Goal: Information Seeking & Learning: Learn about a topic

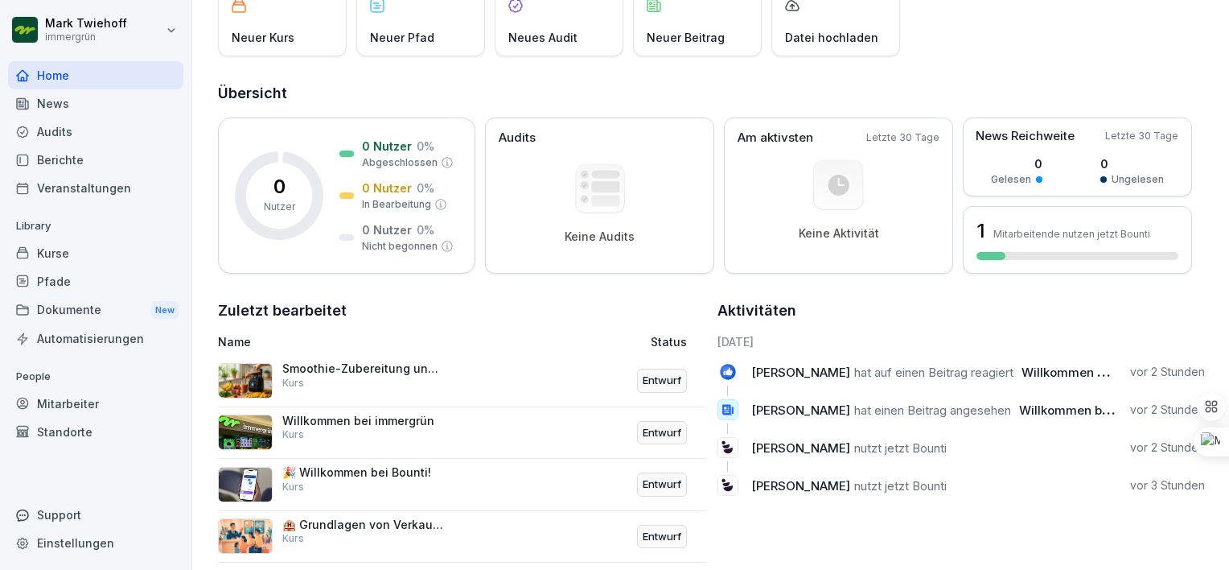
scroll to position [125, 0]
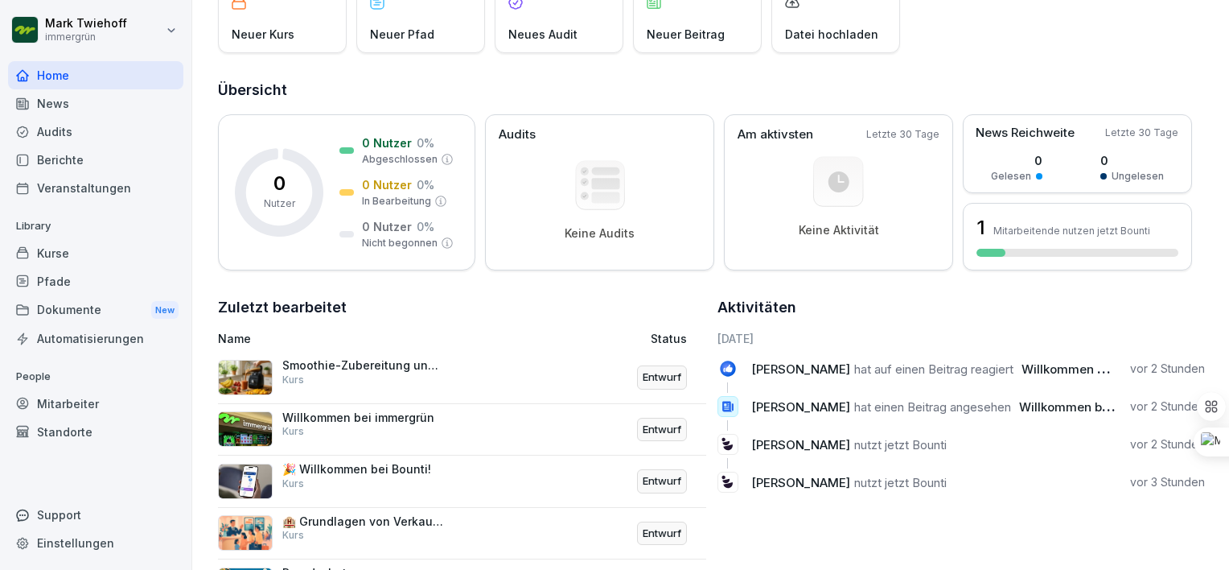
click at [307, 365] on p "Smoothie-Zubereitung und Qualitätsstandards bei immergrün" at bounding box center [362, 365] width 161 height 14
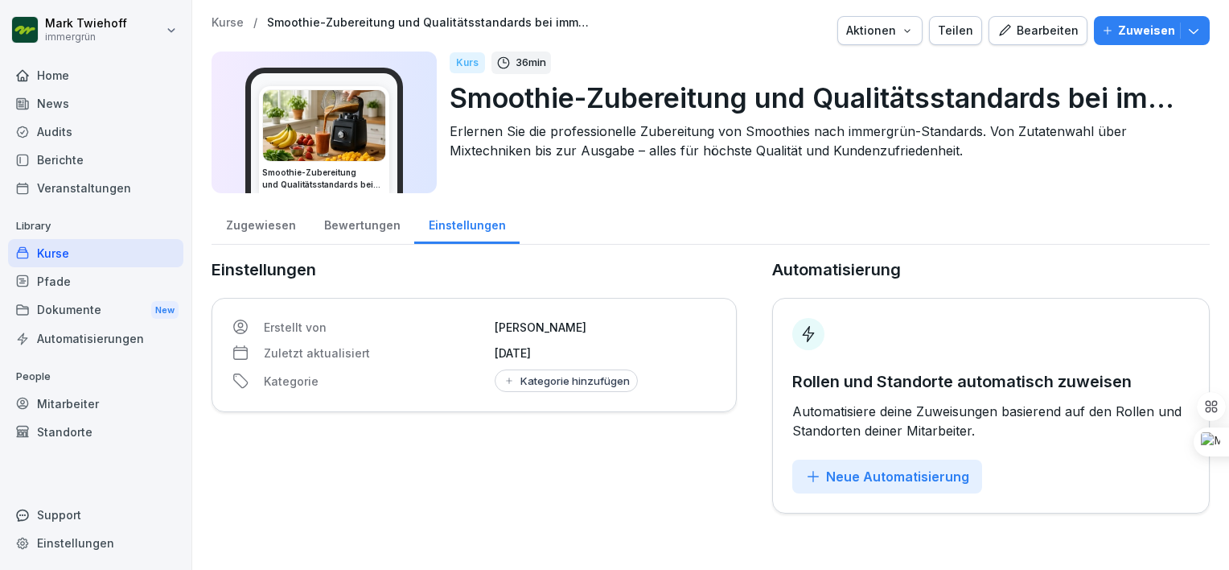
click at [359, 161] on img at bounding box center [324, 125] width 122 height 71
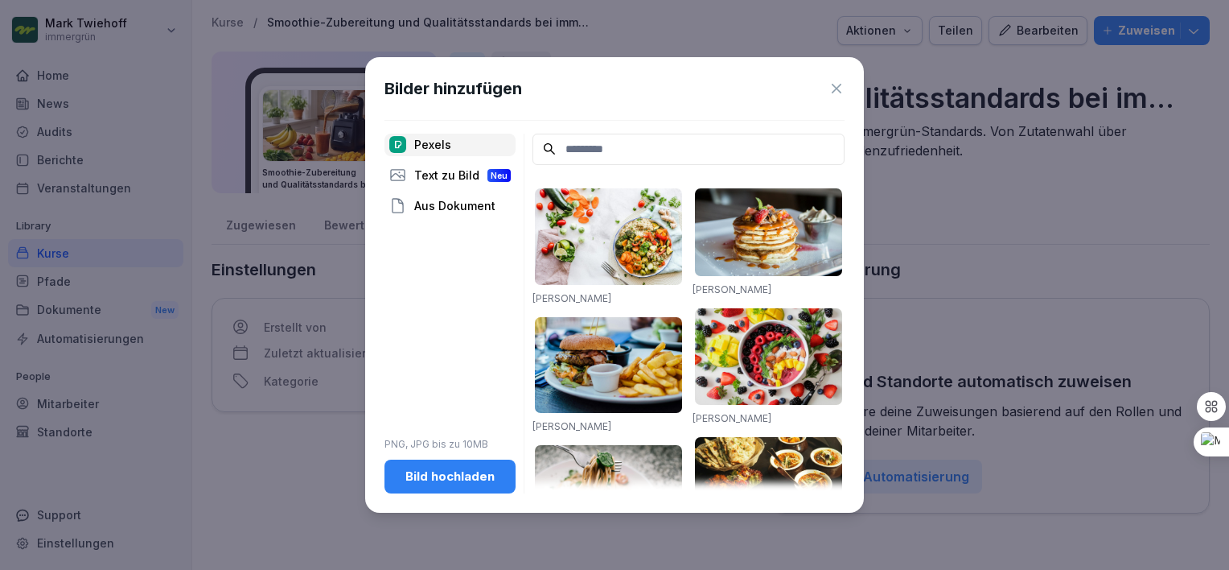
click at [835, 83] on icon at bounding box center [837, 88] width 16 height 16
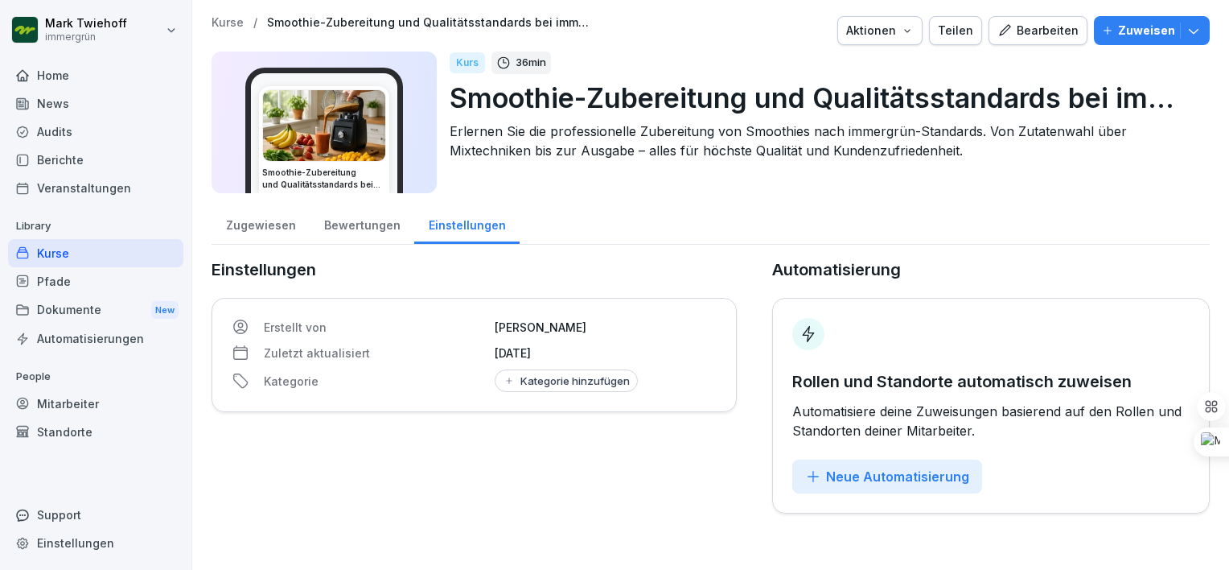
click at [344, 229] on div "Bewertungen" at bounding box center [362, 223] width 105 height 41
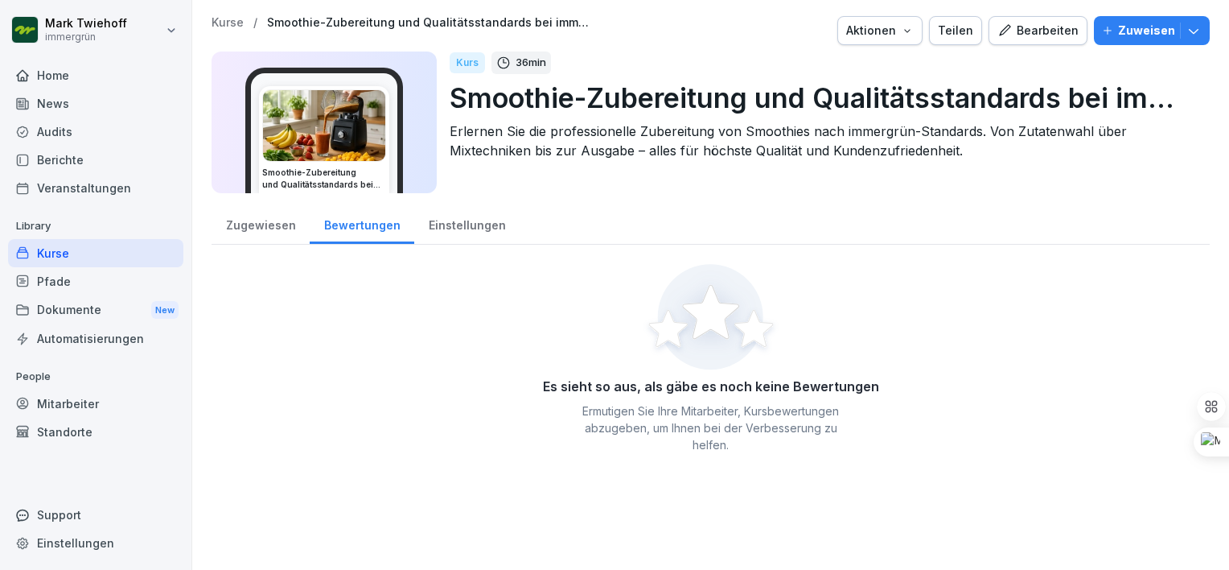
click at [270, 234] on div "Zugewiesen" at bounding box center [261, 223] width 98 height 41
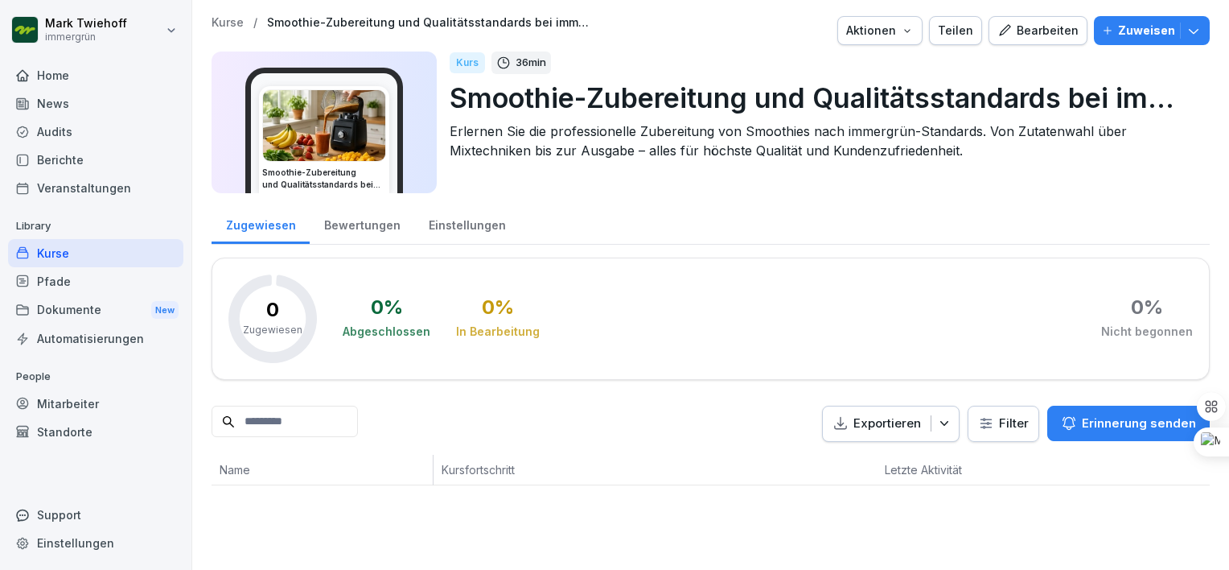
click at [338, 153] on img at bounding box center [324, 125] width 122 height 71
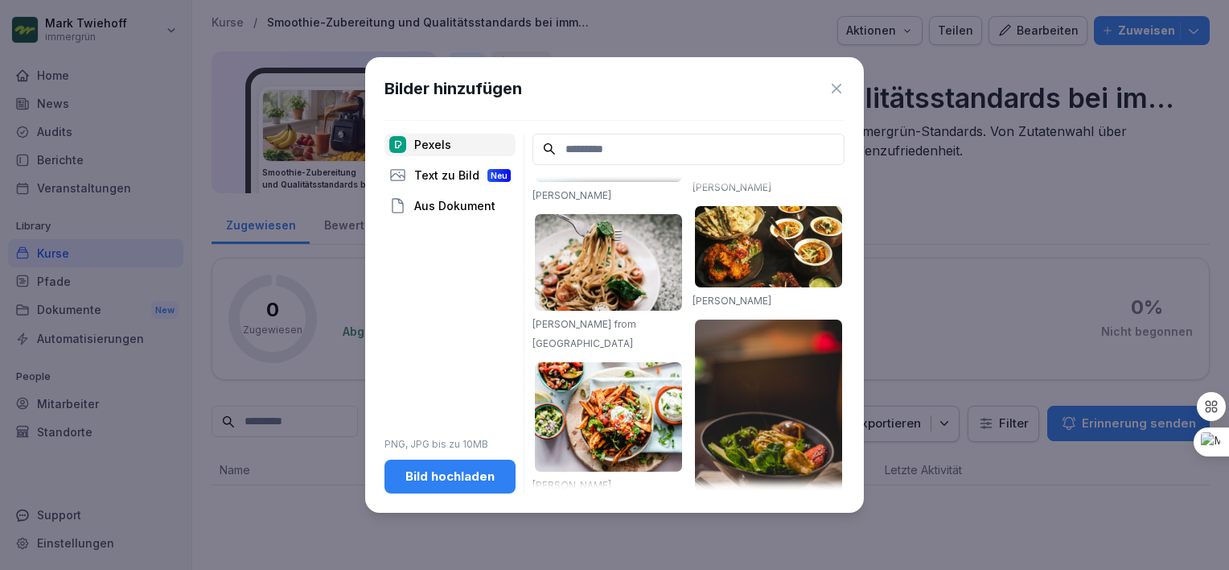
scroll to position [232, 0]
click at [836, 87] on icon at bounding box center [837, 89] width 10 height 10
